Goal: Contribute content

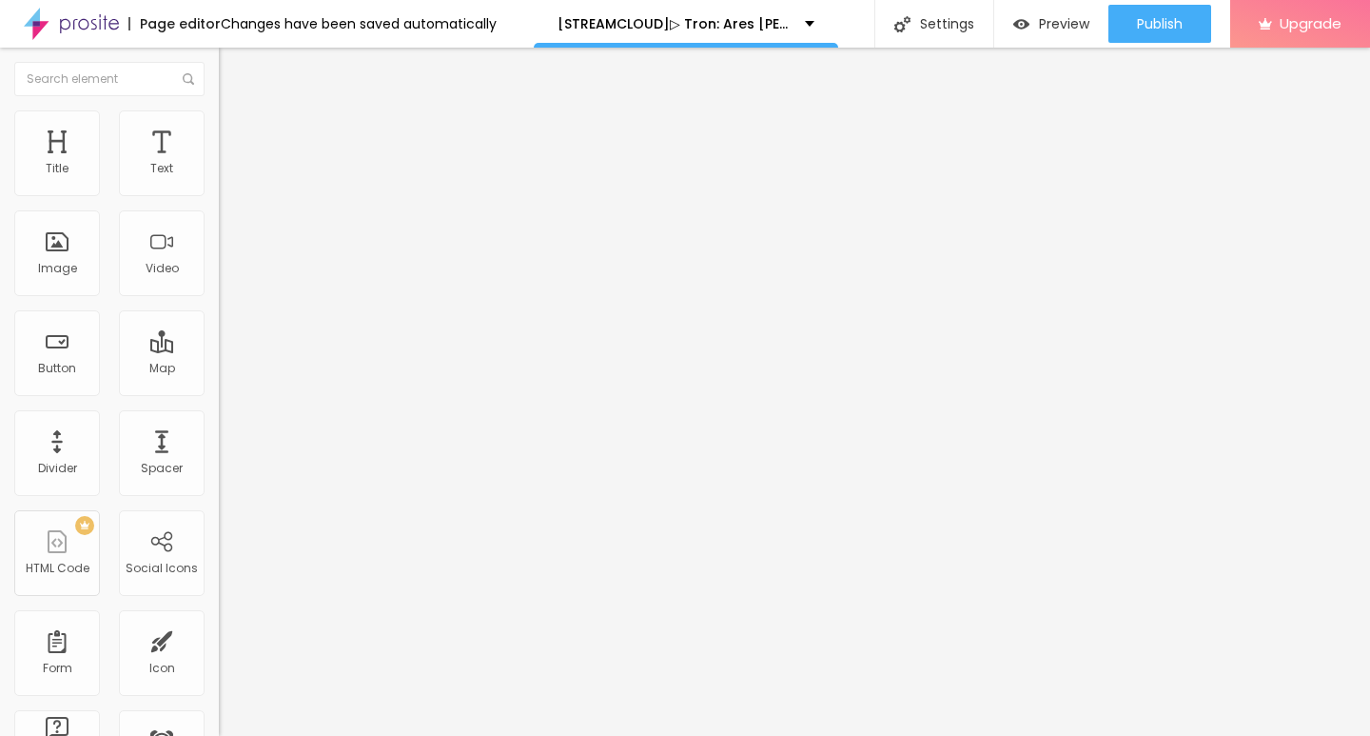
click at [219, 164] on span "Add image" at bounding box center [258, 156] width 78 height 16
click at [219, 390] on input "https://" at bounding box center [333, 380] width 228 height 19
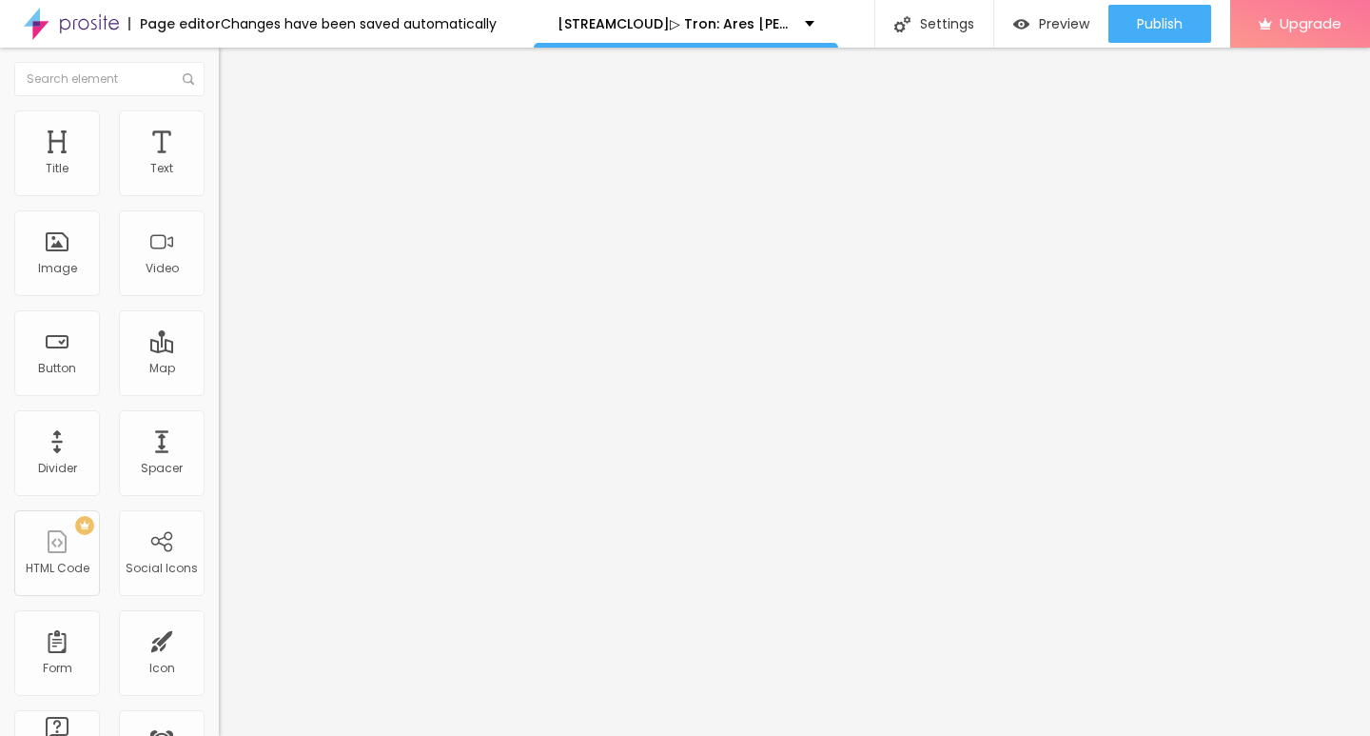
paste input "[DOMAIN_NAME]/de/movie/533533/tron-ares-alboo"
type input "[URL][DOMAIN_NAME]"
click at [233, 67] on img "button" at bounding box center [240, 69] width 15 height 15
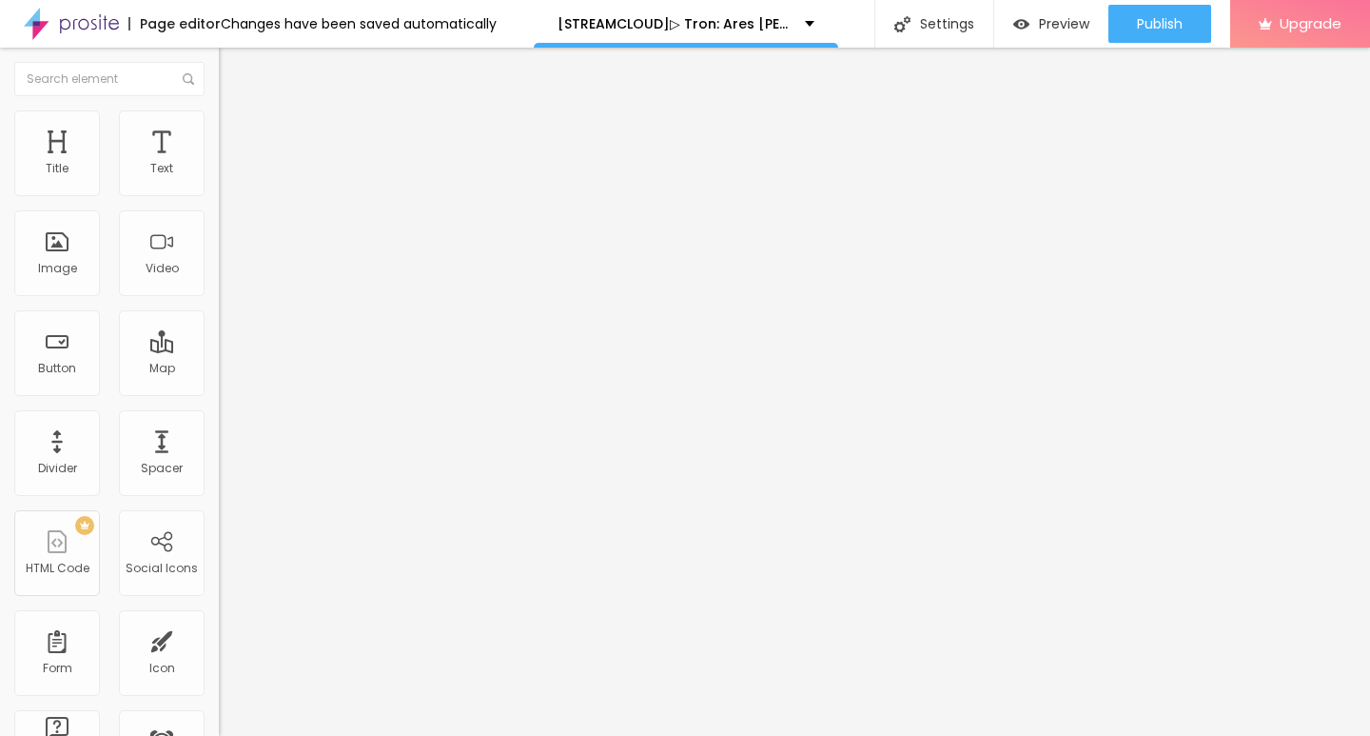
click at [219, 179] on input "Click me" at bounding box center [333, 169] width 228 height 19
paste input "KLICKEN SIE HIER ▶️ Tron: Ares 2025 [Kostenlos]"
type input "KLICKEN SIE HIER ▶️ Tron: Ares 2025 [Kostenlos]"
click at [219, 227] on img at bounding box center [225, 220] width 13 height 13
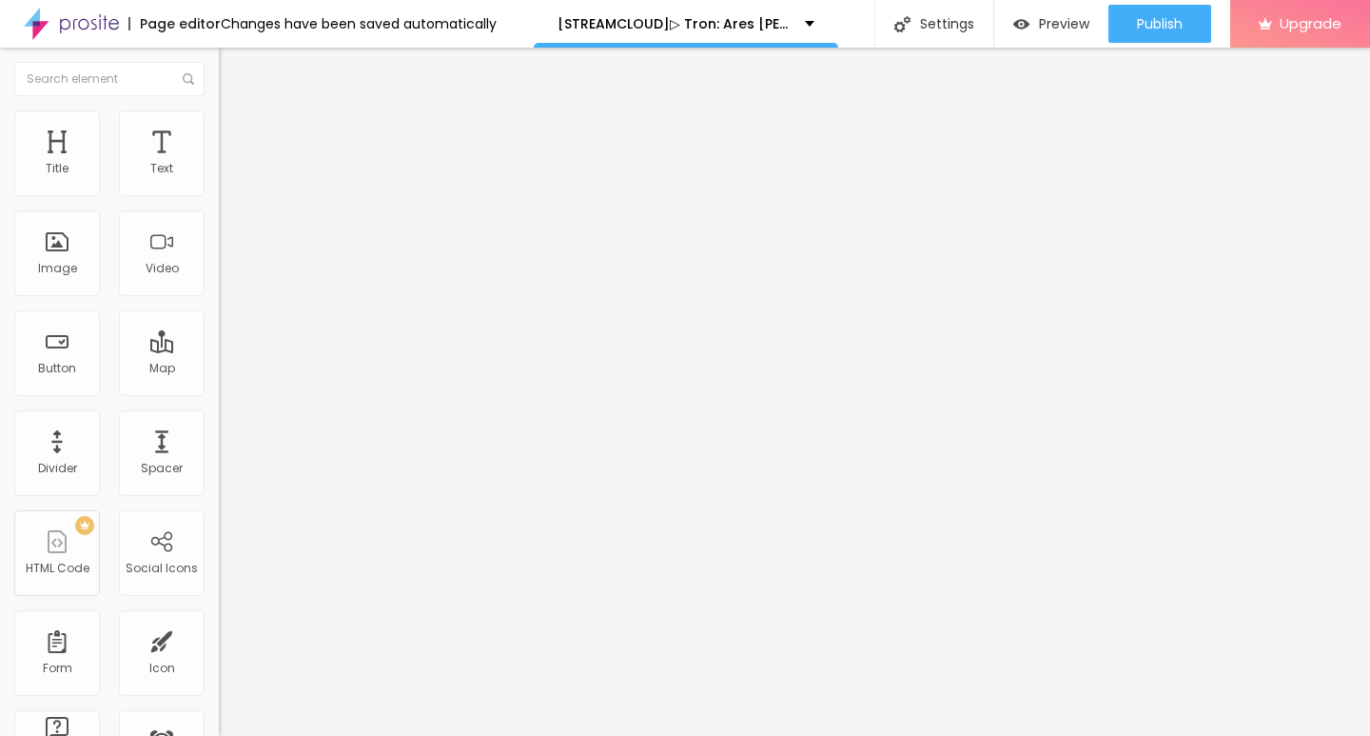
scroll to position [0, 0]
click at [219, 408] on div "URL https://" at bounding box center [328, 385] width 219 height 47
click at [219, 389] on input "https://" at bounding box center [333, 382] width 228 height 19
paste input "[DOMAIN_NAME]/de/movie/533533/tron-ares-alboo"
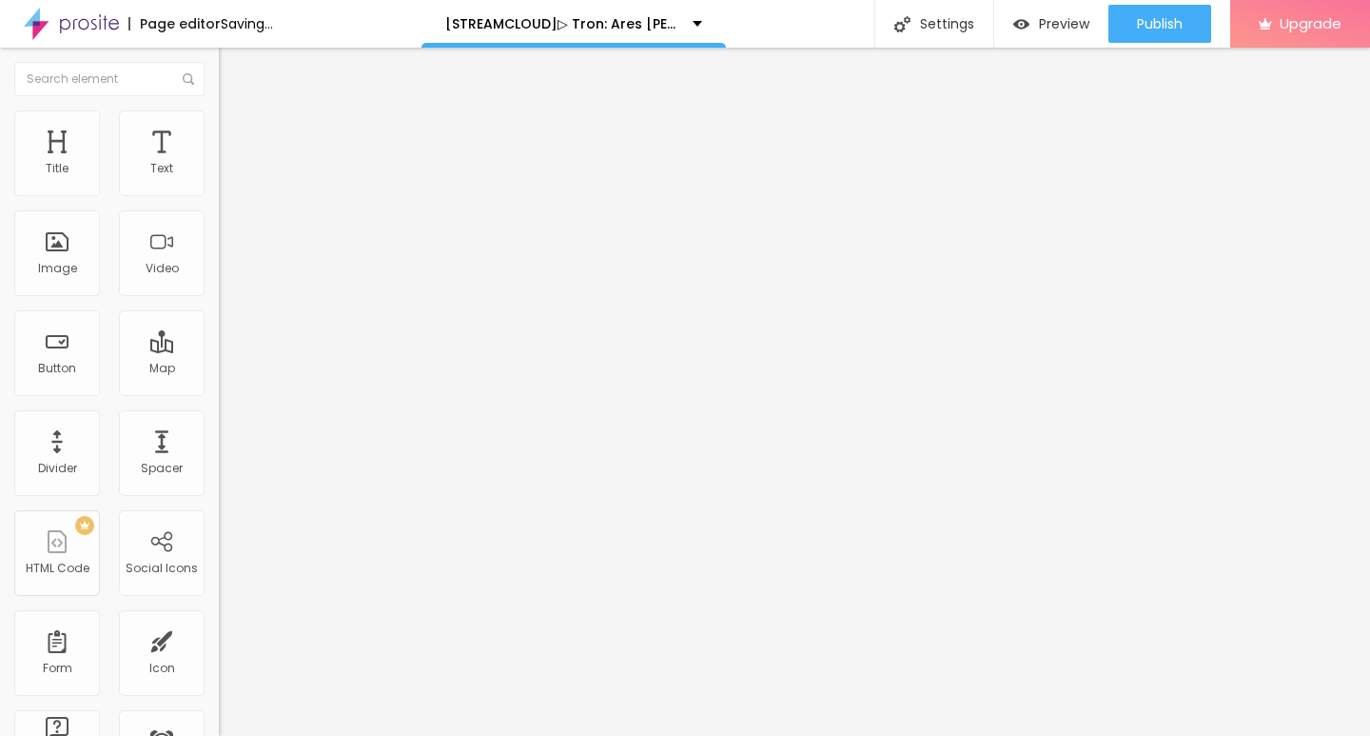
type input "[URL][DOMAIN_NAME]"
click at [233, 72] on img "button" at bounding box center [240, 69] width 15 height 15
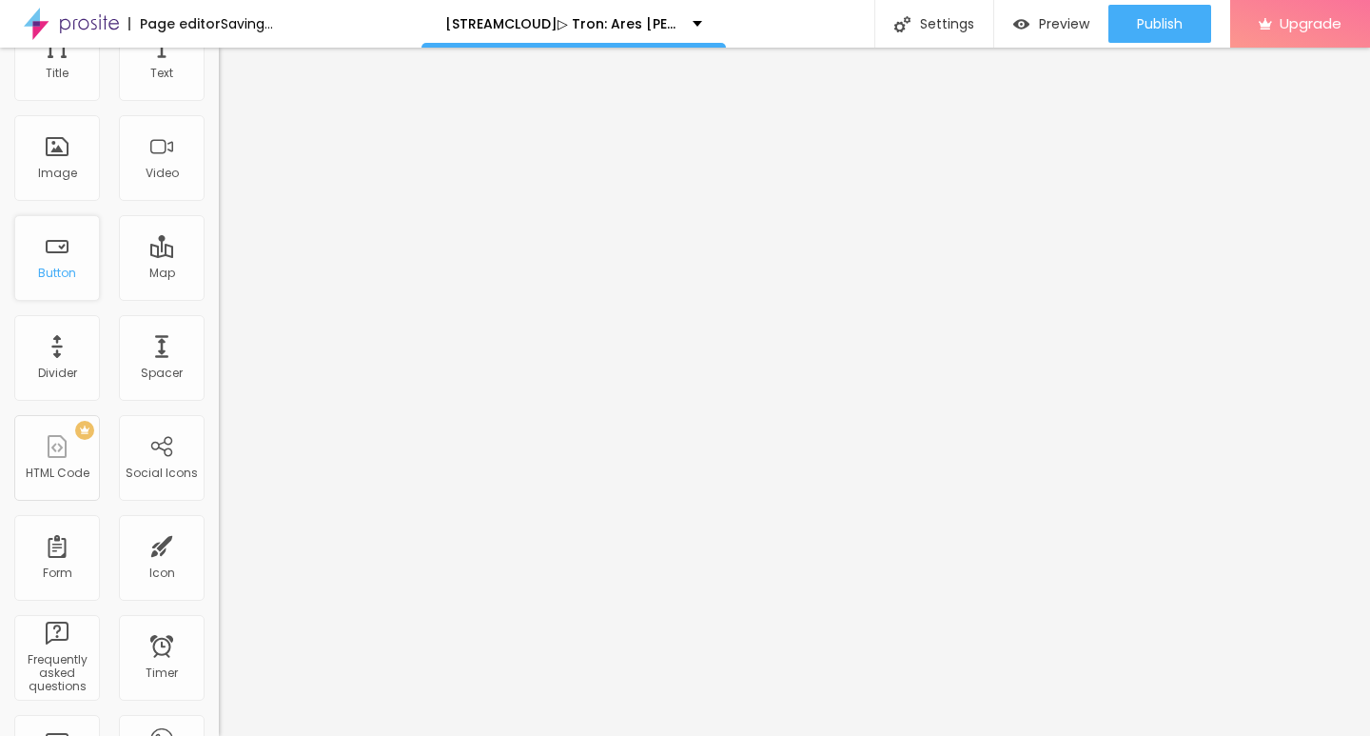
scroll to position [0, 0]
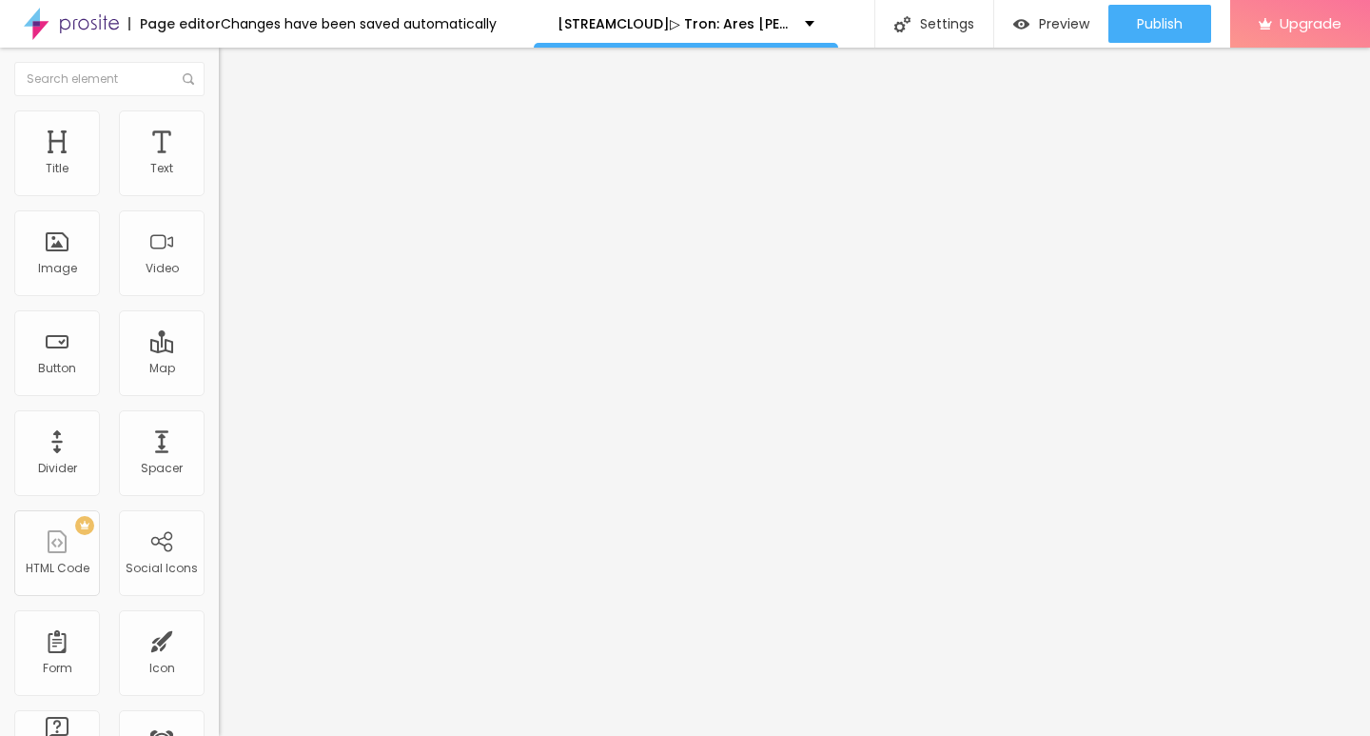
click at [219, 179] on input "Click me" at bounding box center [333, 169] width 228 height 19
paste input "KLICKEN SIE HIER ▶️ Tron: Ares 2025 Deutsch [1080p]"
type input "KLICKEN SIE HIER ▶️ Tron: Ares 2025 Deutsch [1080p]"
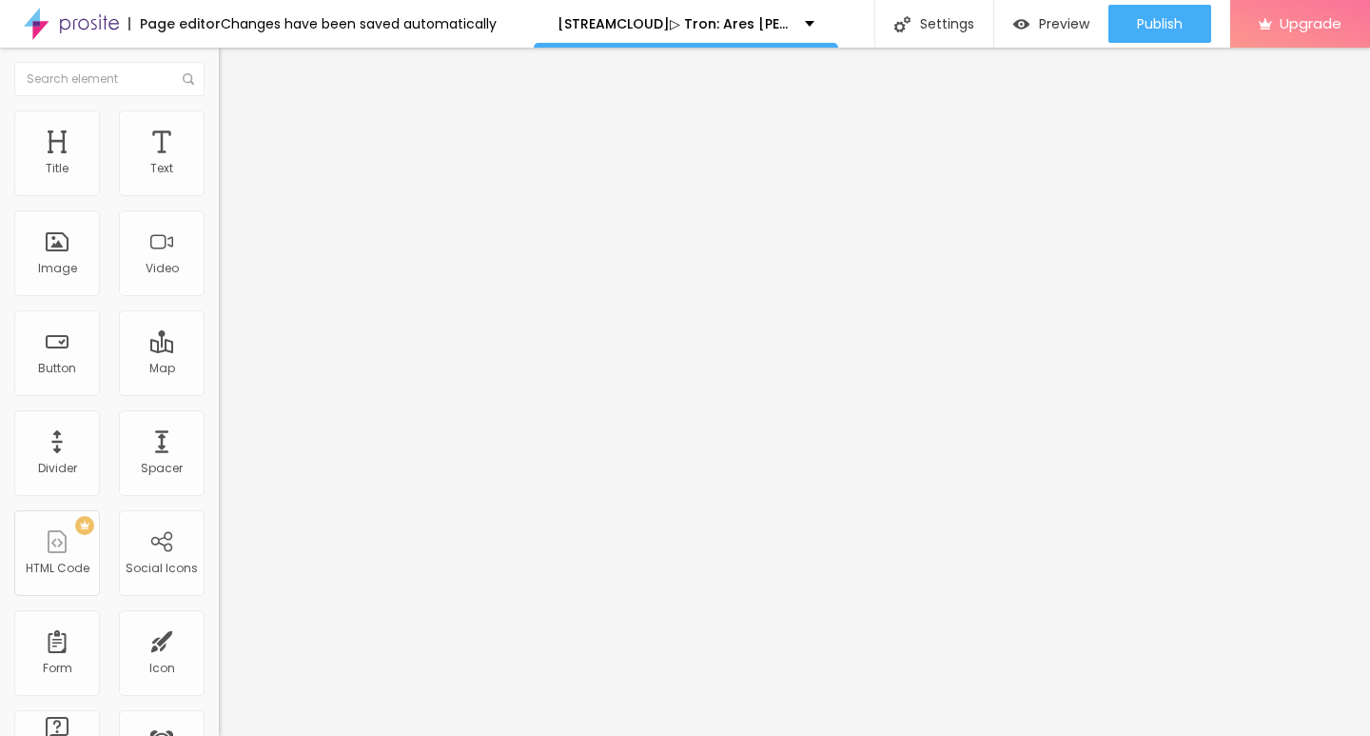
click at [219, 392] on input "https://" at bounding box center [333, 382] width 228 height 19
paste input "[DOMAIN_NAME]/de/movie/533533/tron-ares-alboo"
type input "[URL][DOMAIN_NAME]"
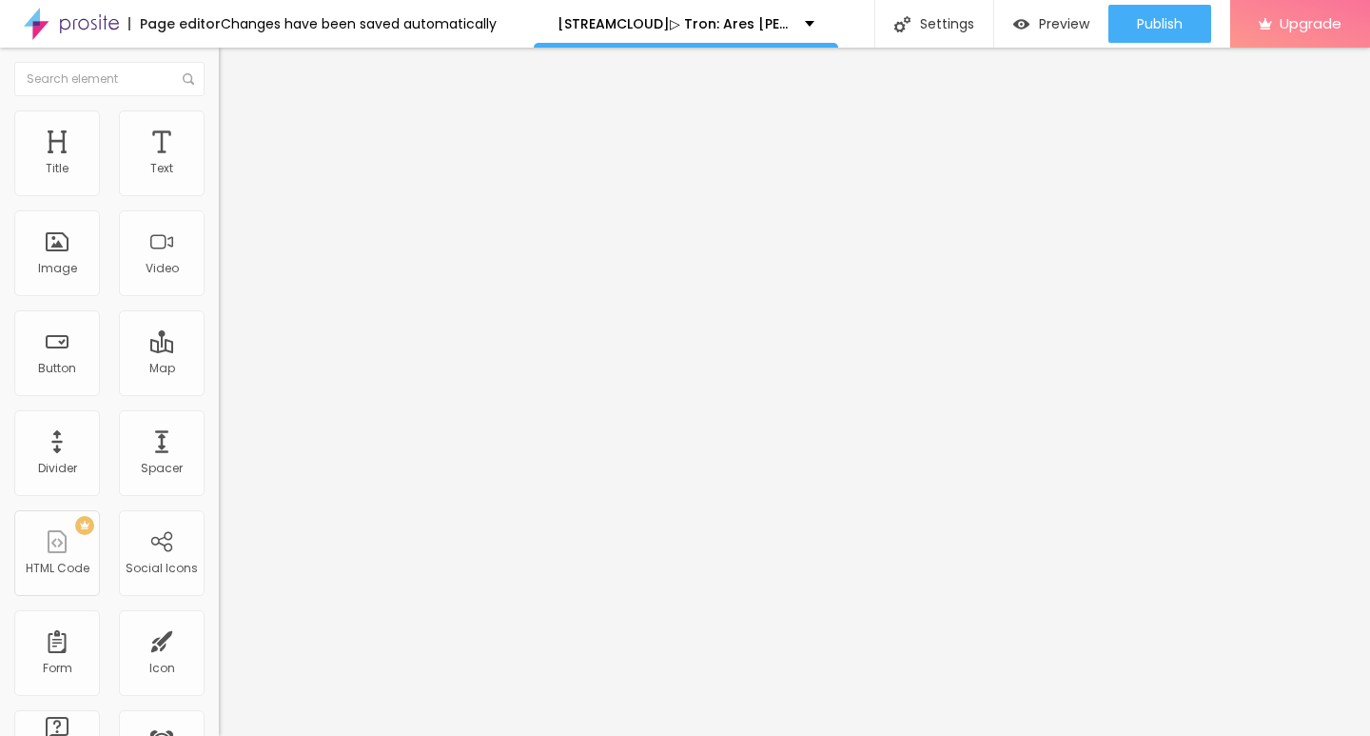
click at [233, 73] on img "button" at bounding box center [240, 69] width 15 height 15
click at [219, 227] on img at bounding box center [225, 220] width 13 height 13
click at [233, 64] on img "button" at bounding box center [240, 69] width 15 height 15
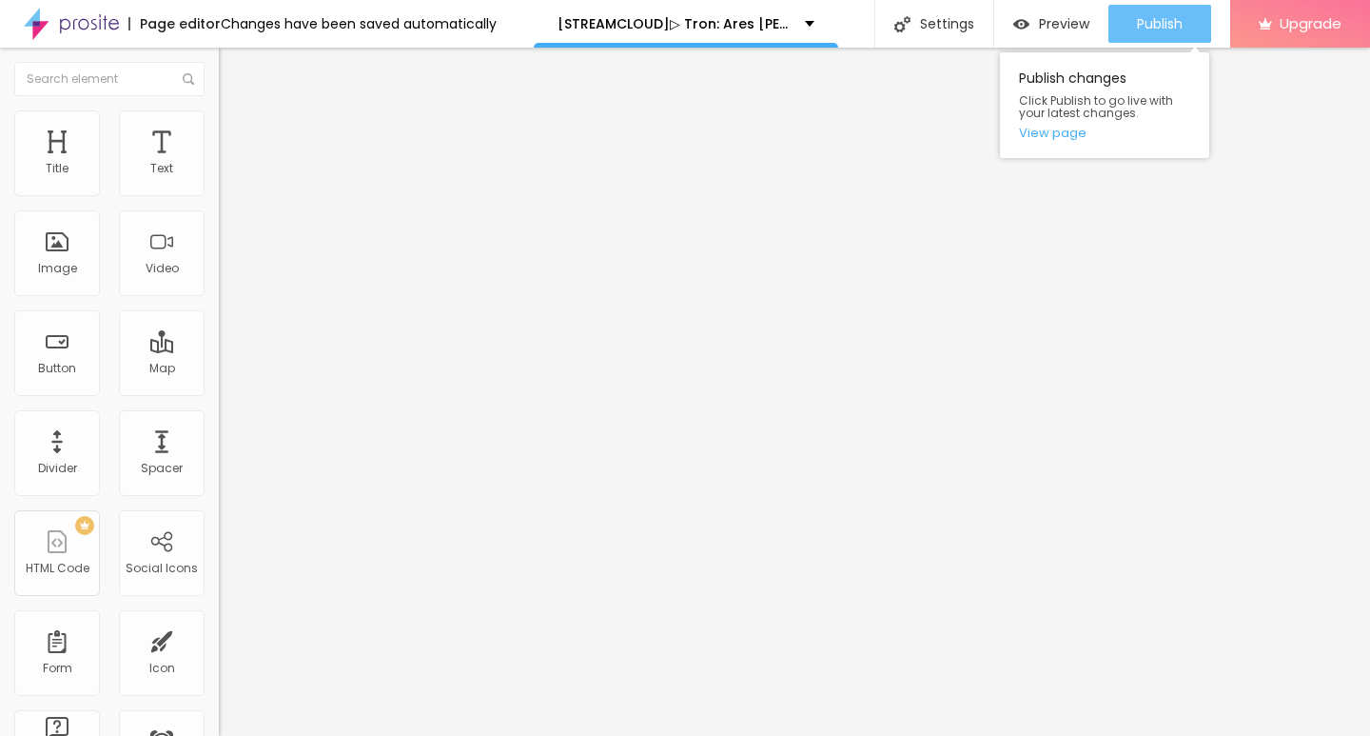
click at [1171, 26] on span "Publish" at bounding box center [1160, 23] width 46 height 15
click at [1068, 131] on link "View page" at bounding box center [1104, 133] width 171 height 12
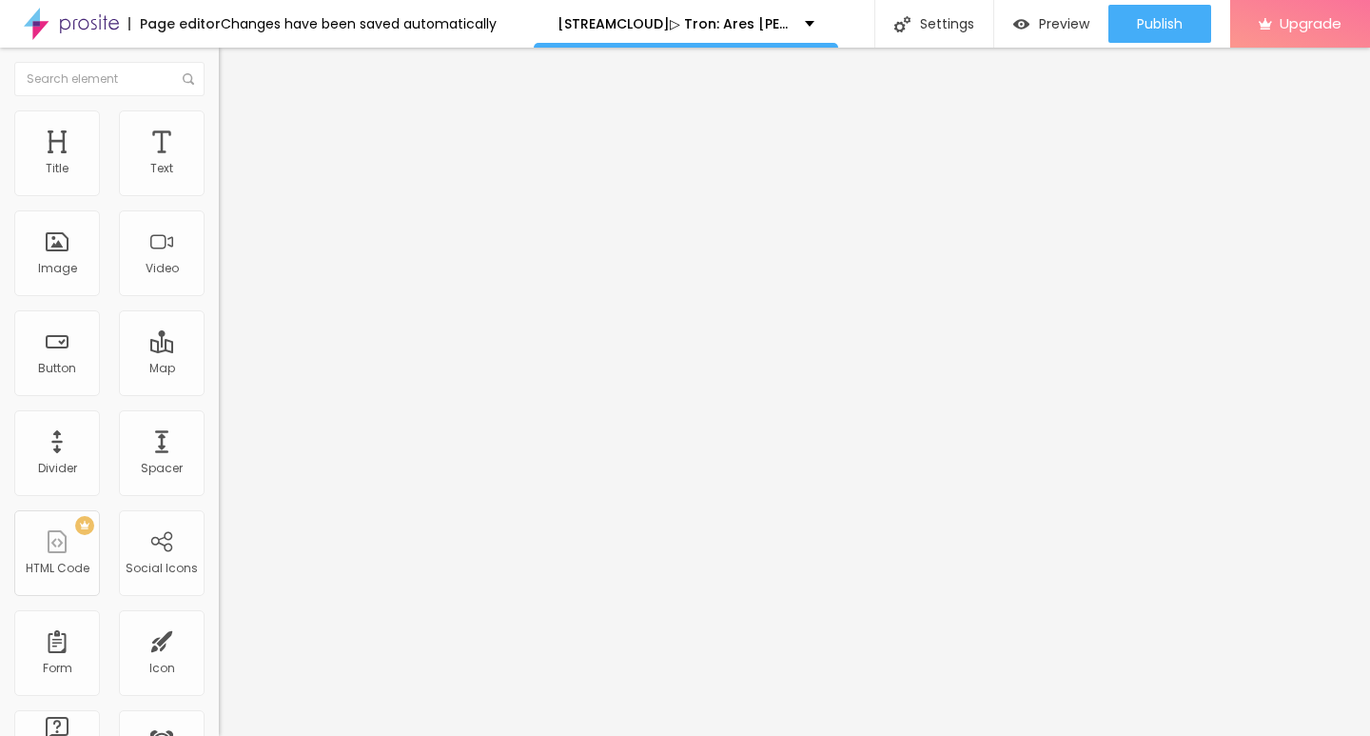
click at [89, 26] on img at bounding box center [71, 24] width 95 height 48
